Goal: Information Seeking & Learning: Learn about a topic

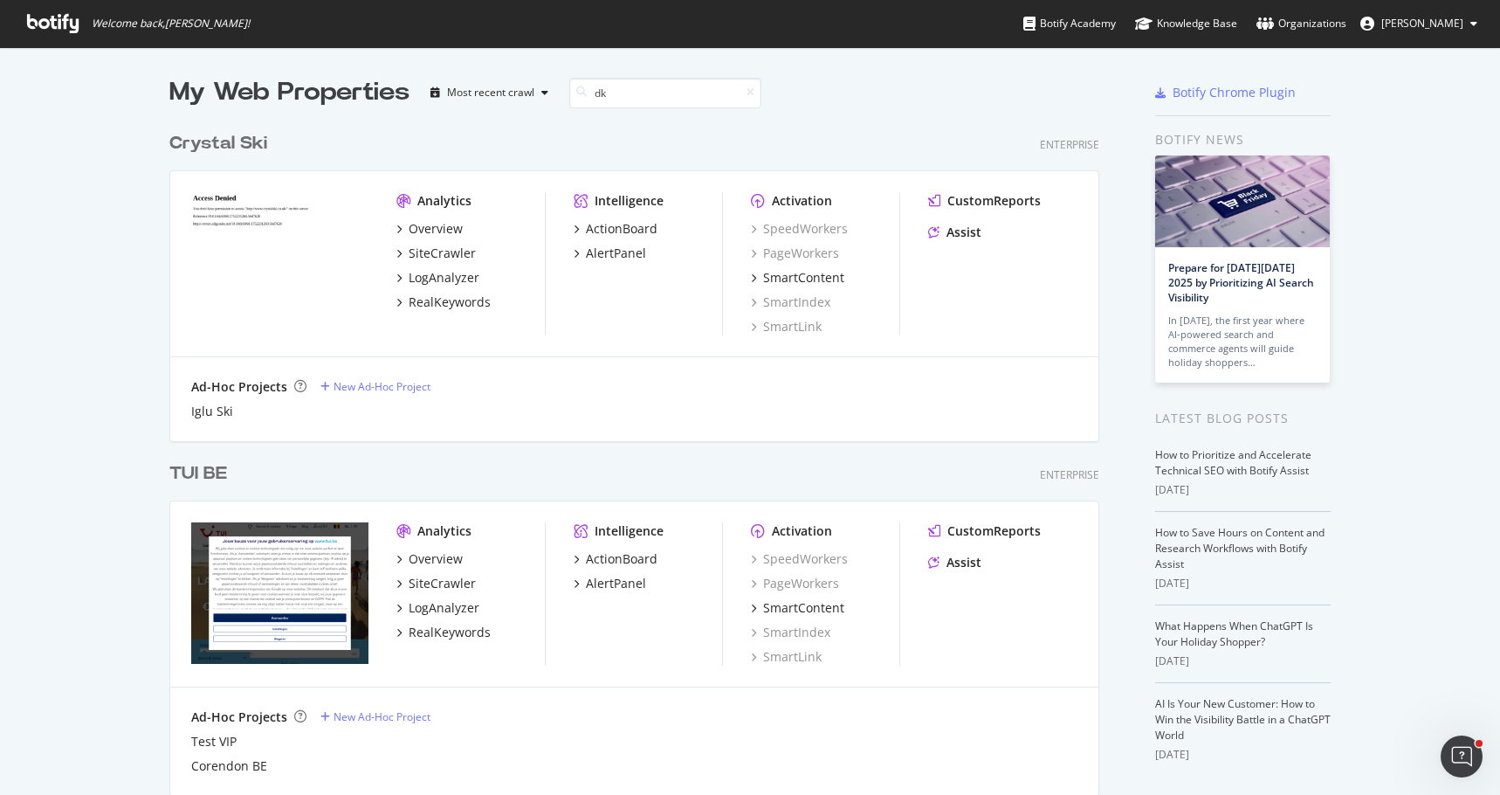
scroll to position [397, 931]
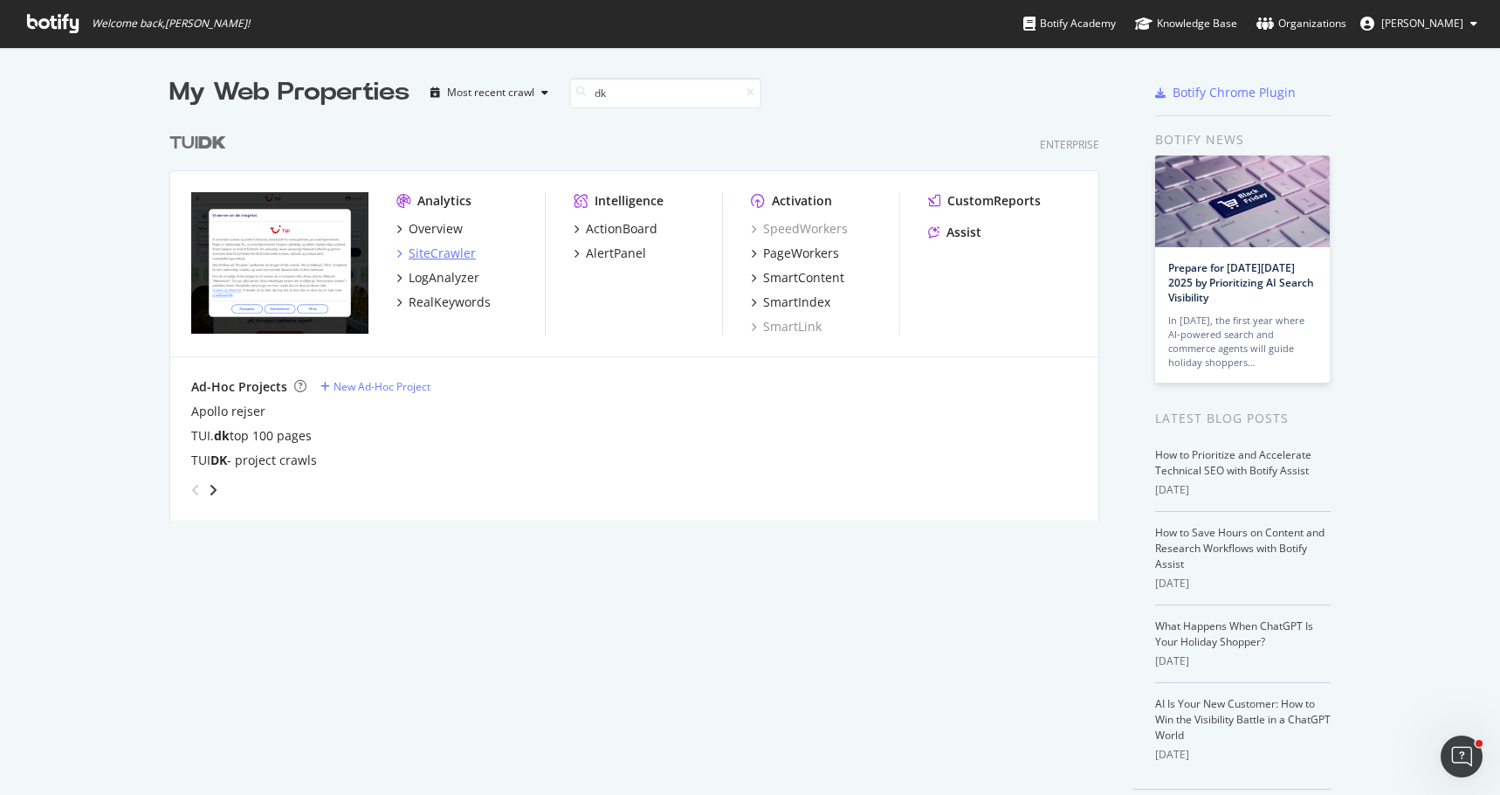
type input "dk"
click at [441, 253] on div "SiteCrawler" at bounding box center [442, 253] width 67 height 17
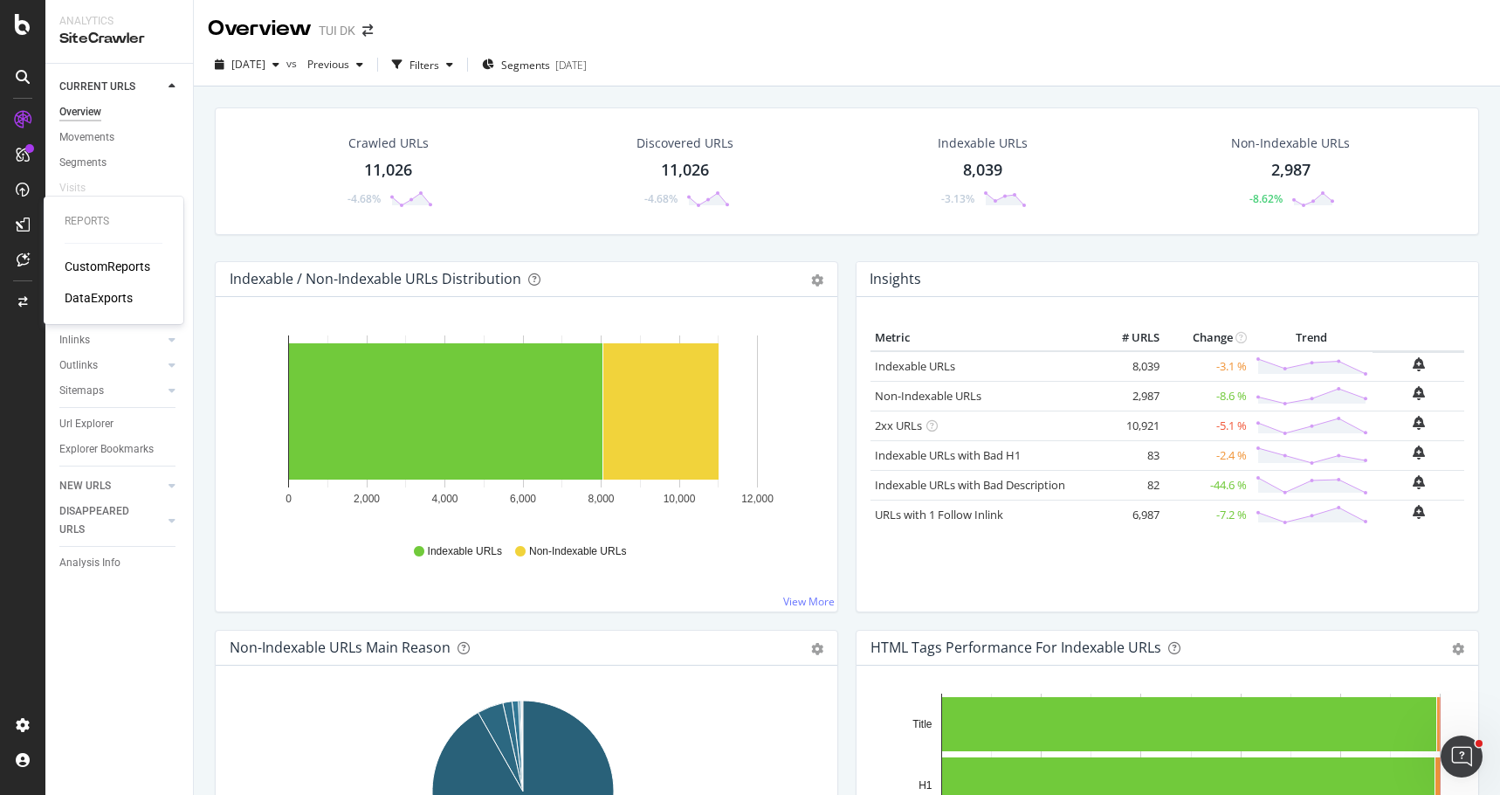
click at [75, 263] on div "CustomReports" at bounding box center [108, 266] width 86 height 17
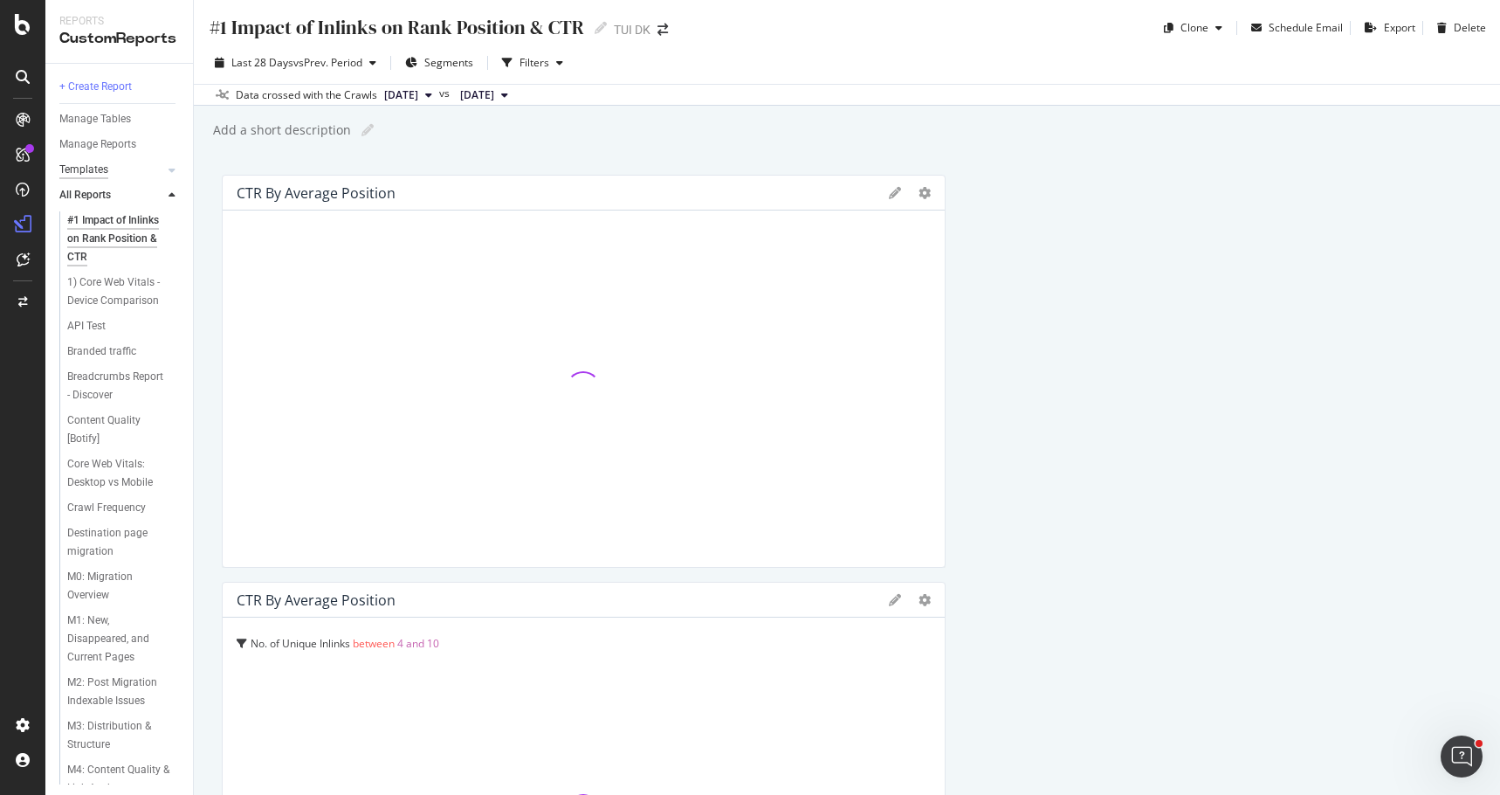
click at [84, 166] on div "Templates" at bounding box center [83, 170] width 49 height 18
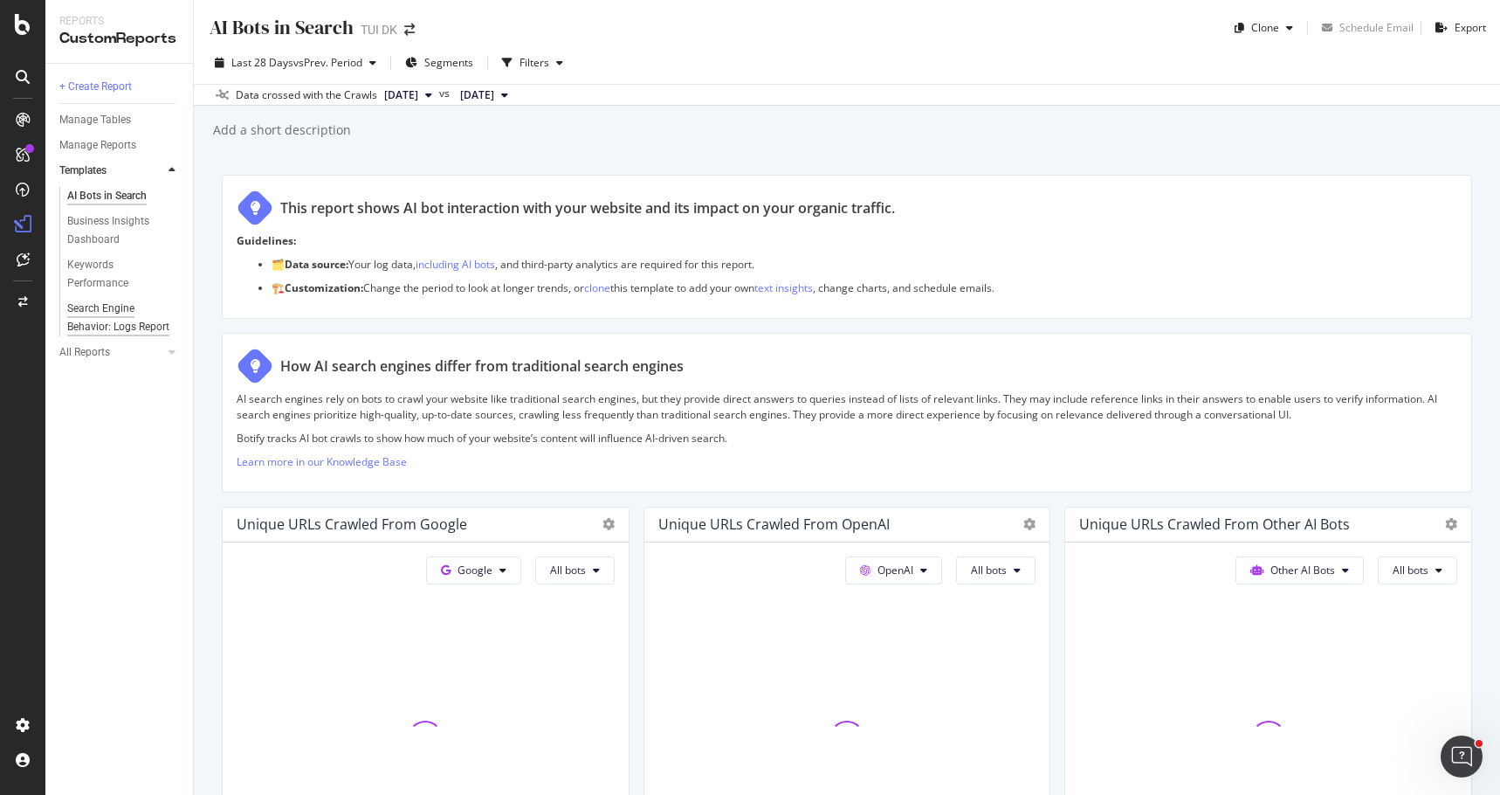
click at [121, 306] on div "Search Engine Behavior: Logs Report" at bounding box center [118, 318] width 103 height 37
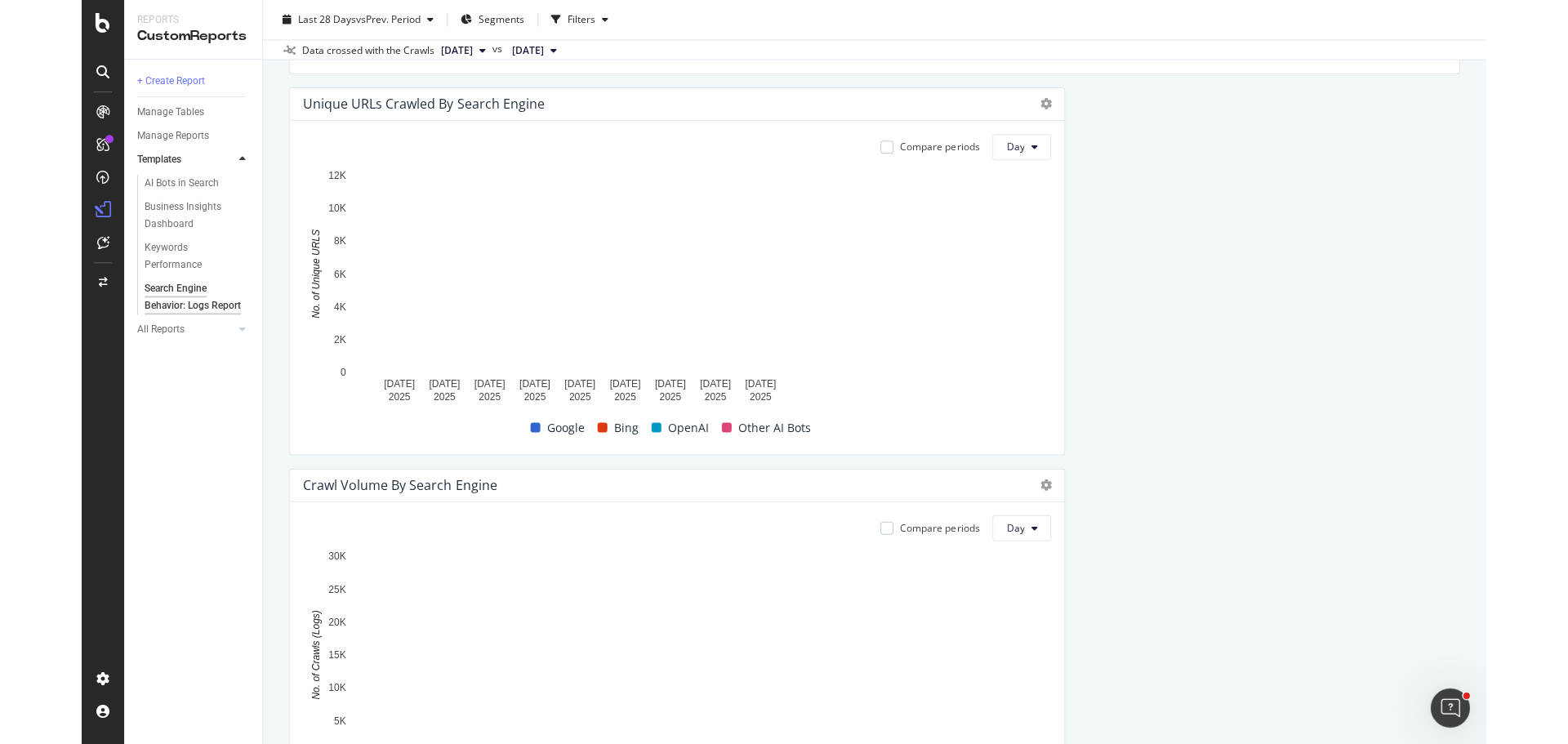
scroll to position [326, 0]
